Goal: Check status: Check status

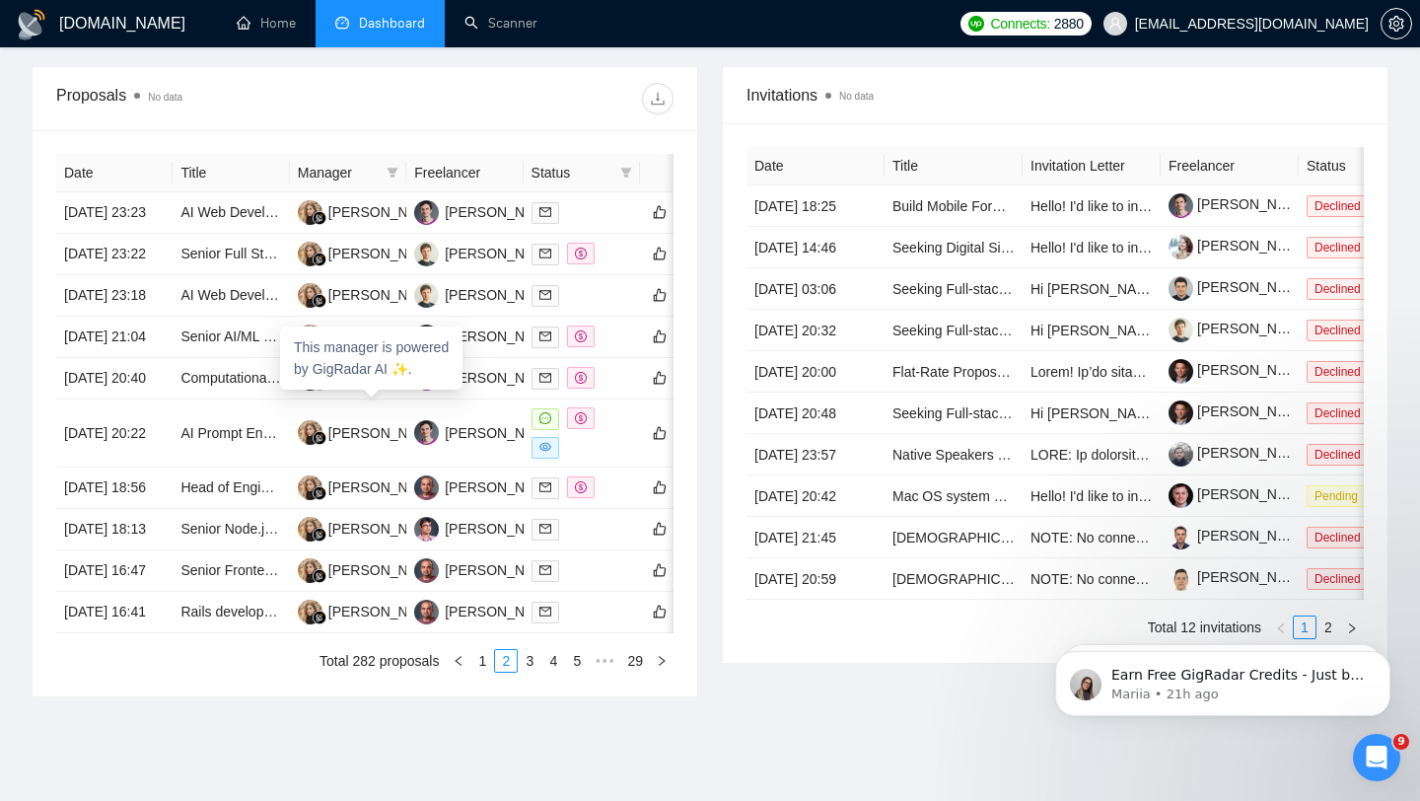
scroll to position [738, 0]
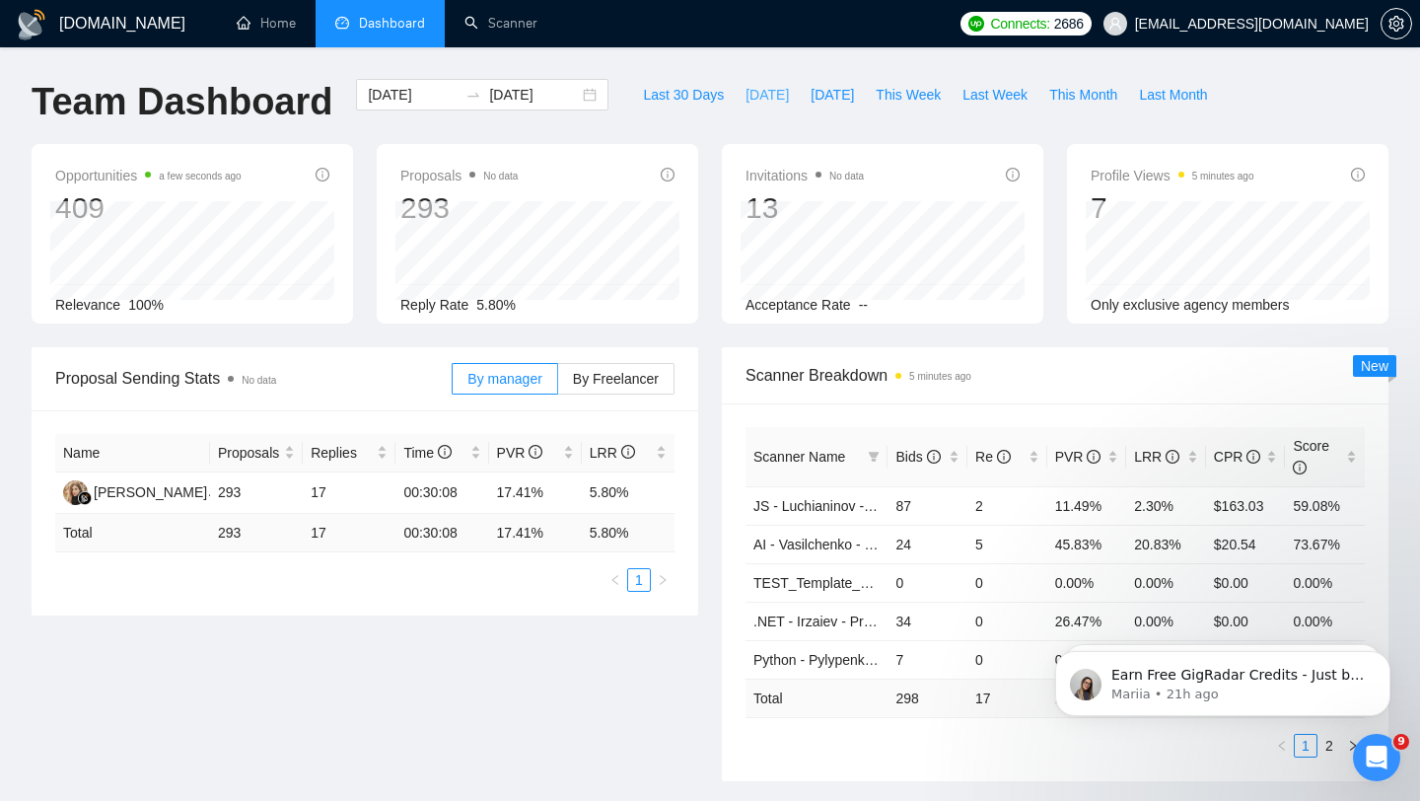
click at [745, 93] on span "[DATE]" at bounding box center [766, 95] width 43 height 22
type input "[DATE]"
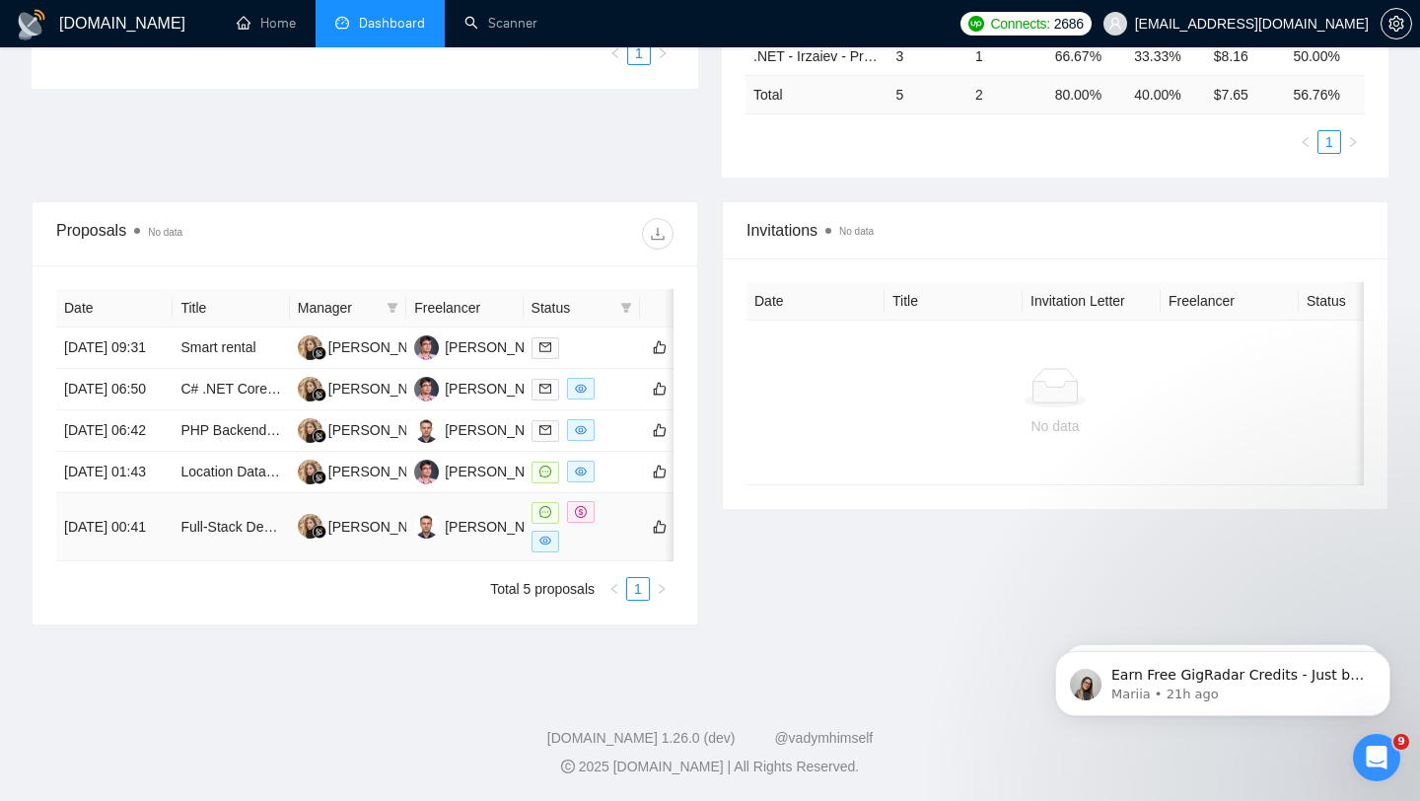
scroll to position [600, 0]
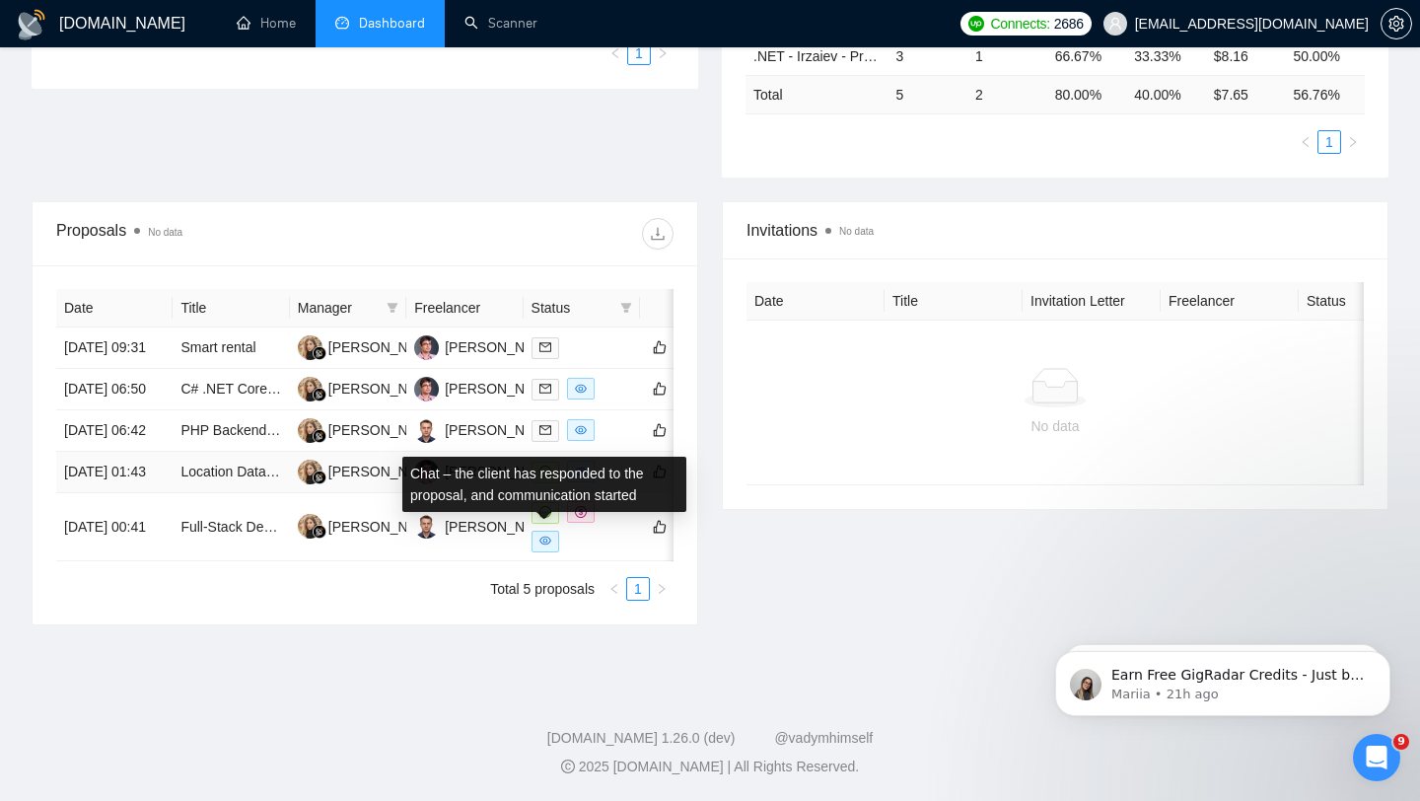
click at [541, 466] on icon "message" at bounding box center [545, 471] width 12 height 12
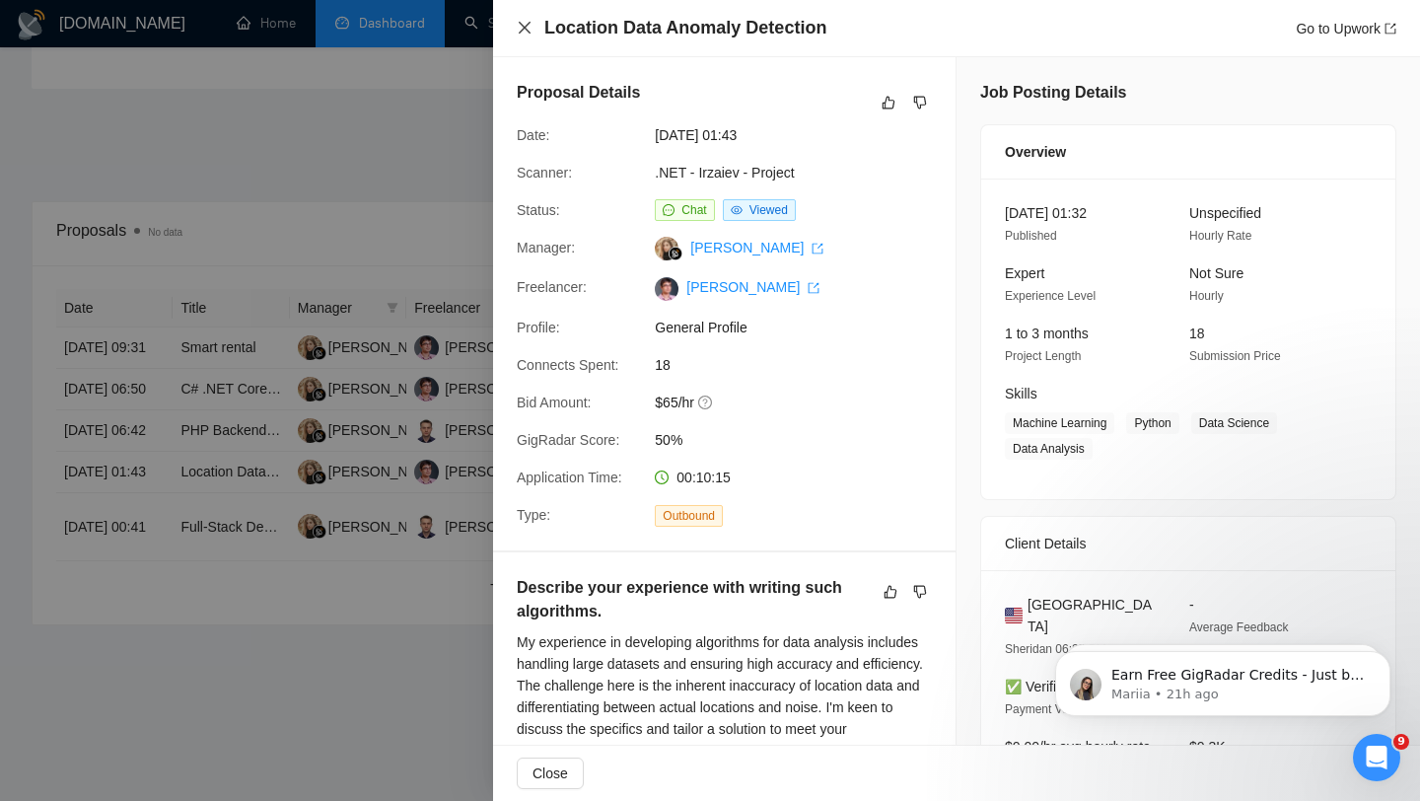
click at [526, 26] on icon "close" at bounding box center [525, 28] width 12 height 12
